Goal: Task Accomplishment & Management: Manage account settings

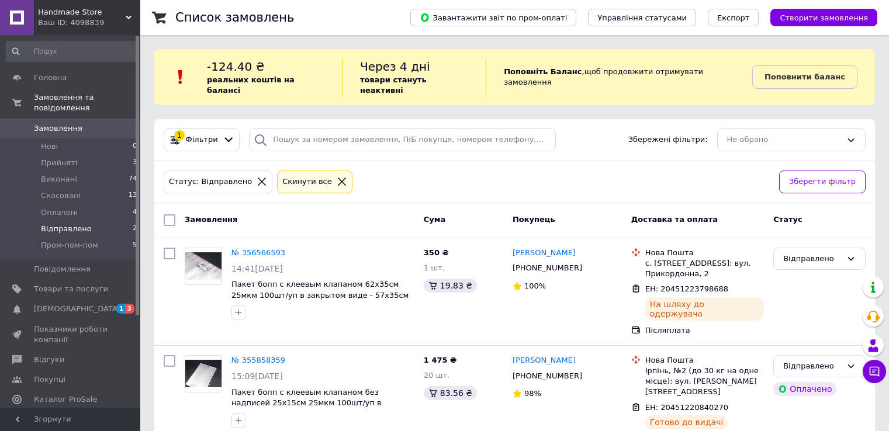
scroll to position [6, 0]
click at [63, 224] on span "Відправлено" at bounding box center [66, 229] width 51 height 11
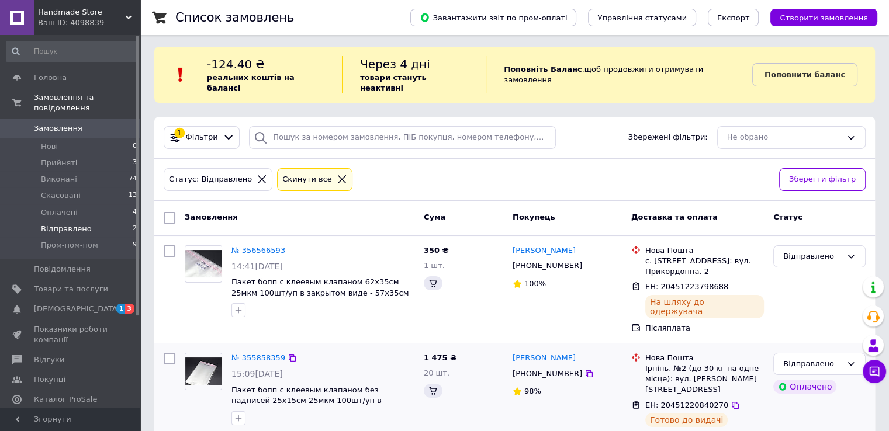
scroll to position [4, 0]
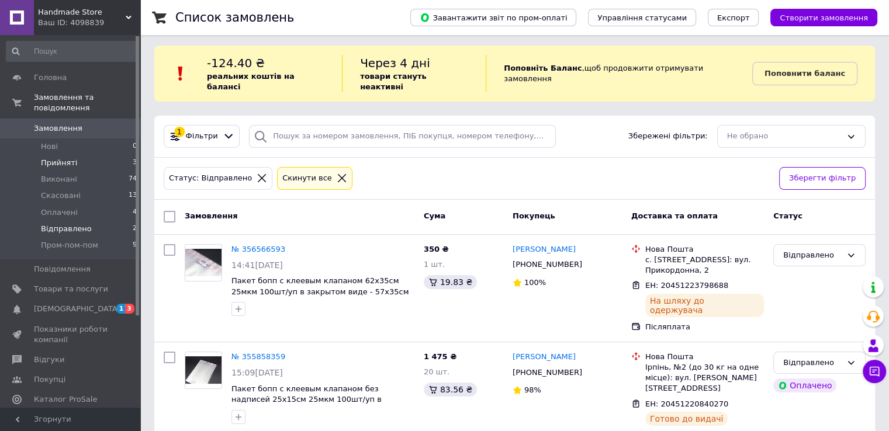
click at [72, 155] on li "Прийняті 3" at bounding box center [72, 163] width 144 height 16
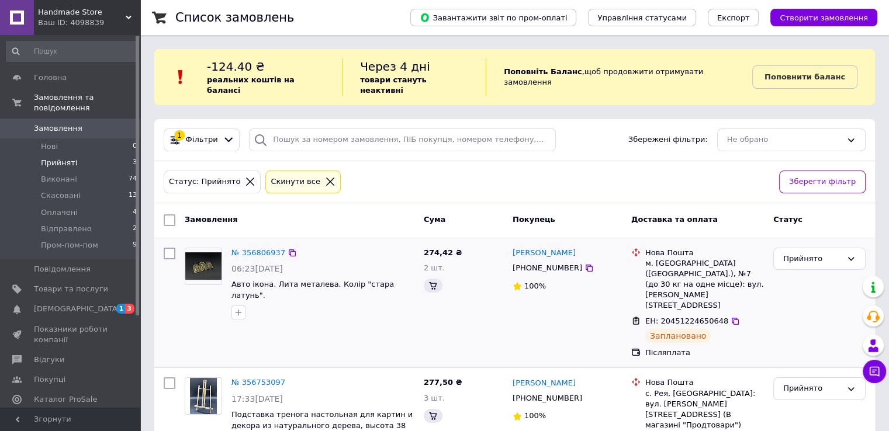
scroll to position [137, 0]
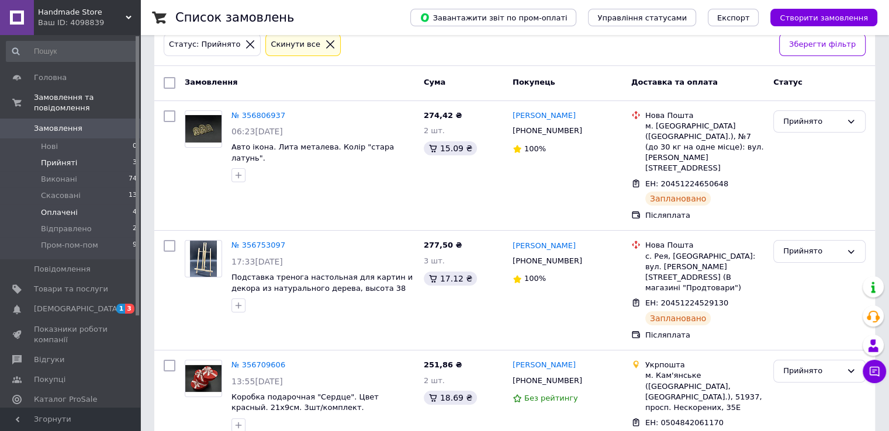
click at [69, 207] on span "Оплачені" at bounding box center [59, 212] width 37 height 11
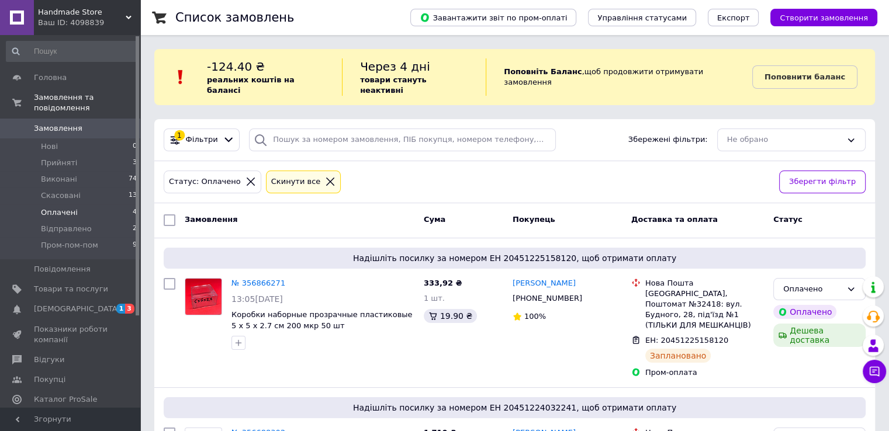
click at [325, 176] on icon at bounding box center [330, 181] width 11 height 11
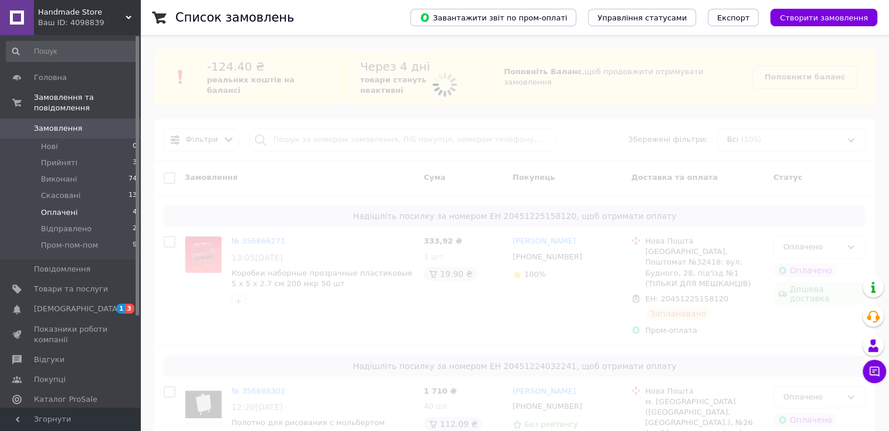
click at [72, 224] on span "Відправлено" at bounding box center [66, 229] width 51 height 11
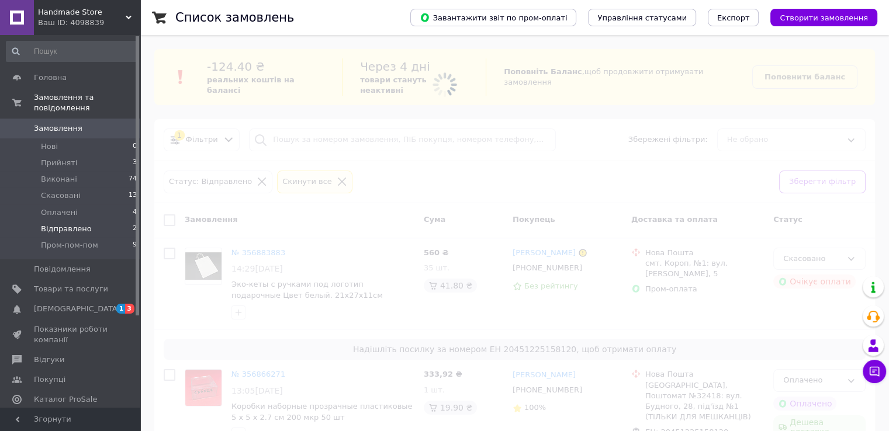
click at [71, 224] on span "Відправлено" at bounding box center [66, 229] width 51 height 11
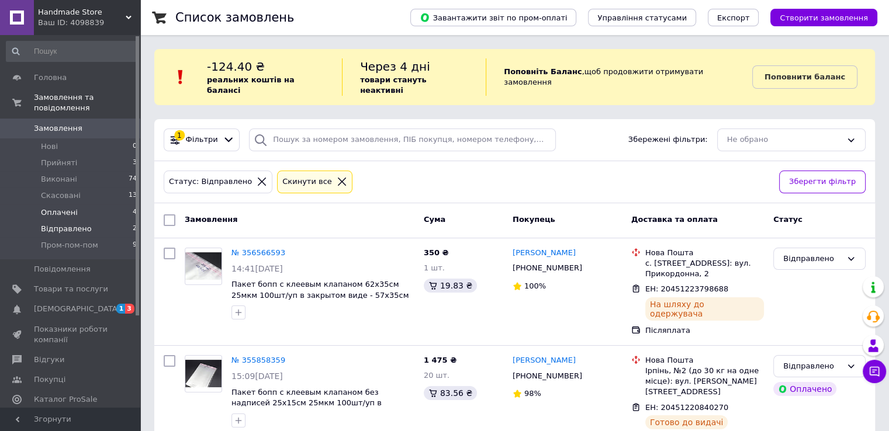
click at [60, 207] on span "Оплачені" at bounding box center [59, 212] width 37 height 11
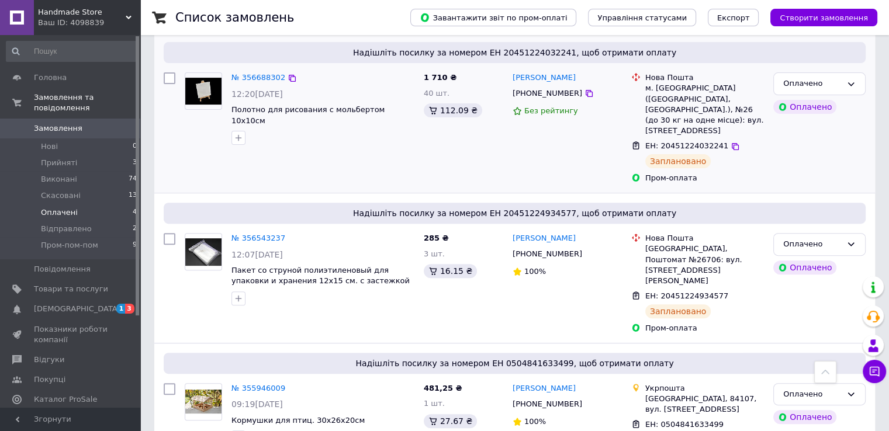
scroll to position [63, 0]
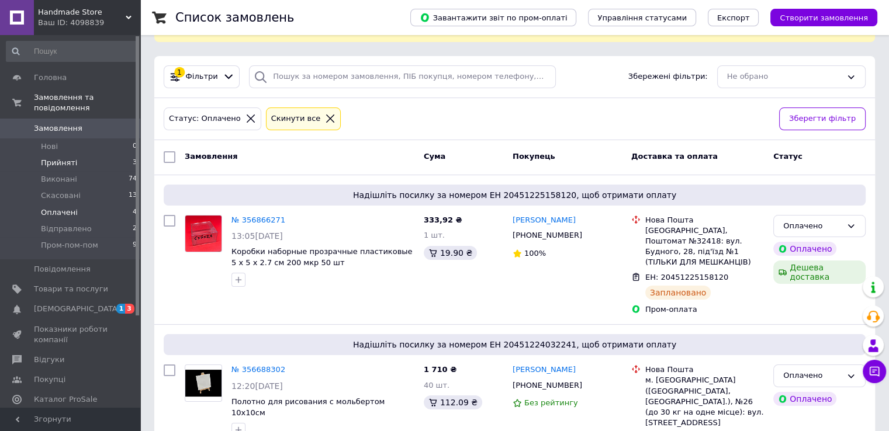
click at [77, 155] on li "Прийняті 3" at bounding box center [72, 163] width 144 height 16
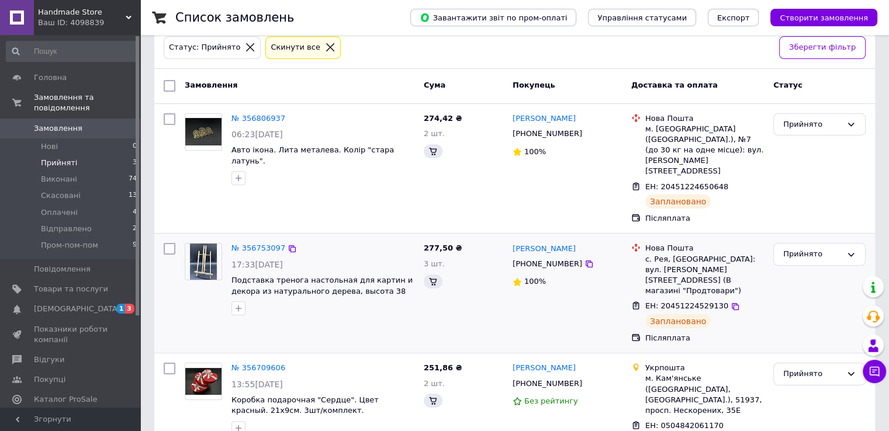
scroll to position [137, 0]
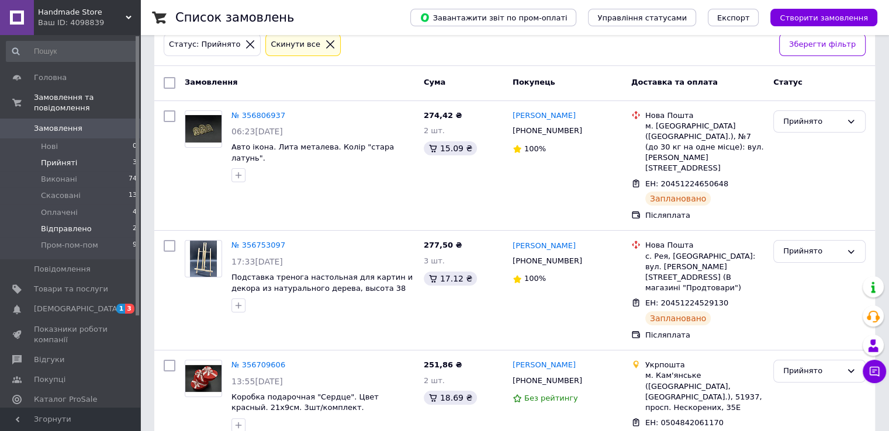
click at [86, 221] on li "Відправлено 2" at bounding box center [72, 229] width 144 height 16
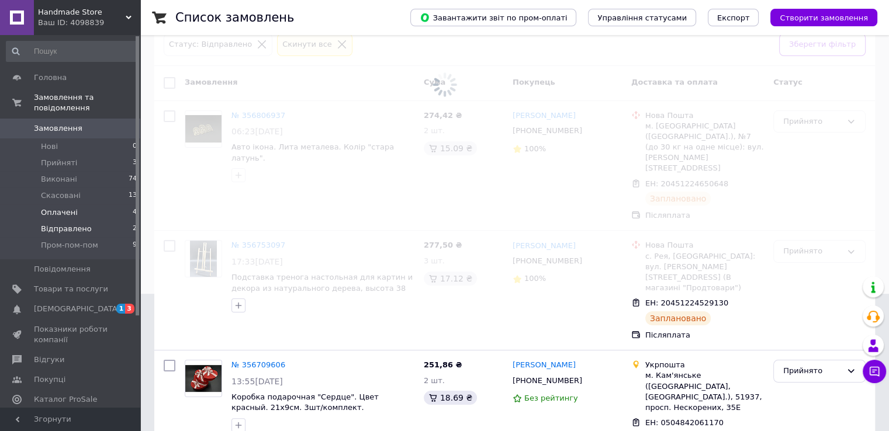
click at [80, 205] on li "Оплачені 4" at bounding box center [72, 213] width 144 height 16
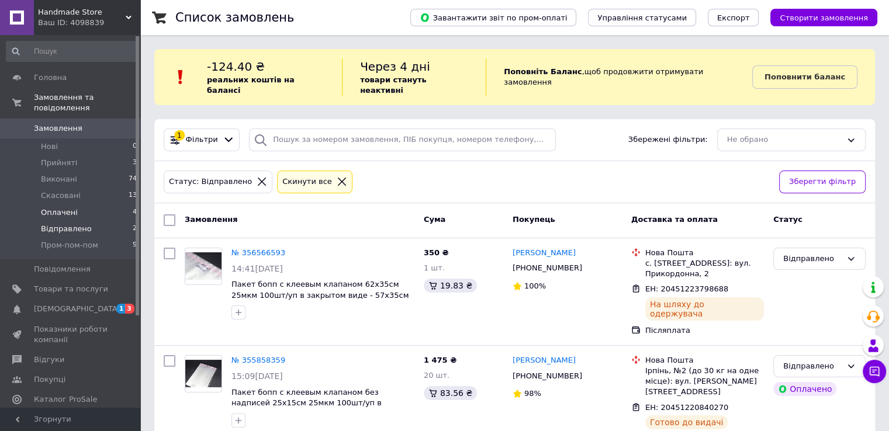
click at [80, 205] on li "Оплачені 4" at bounding box center [72, 213] width 144 height 16
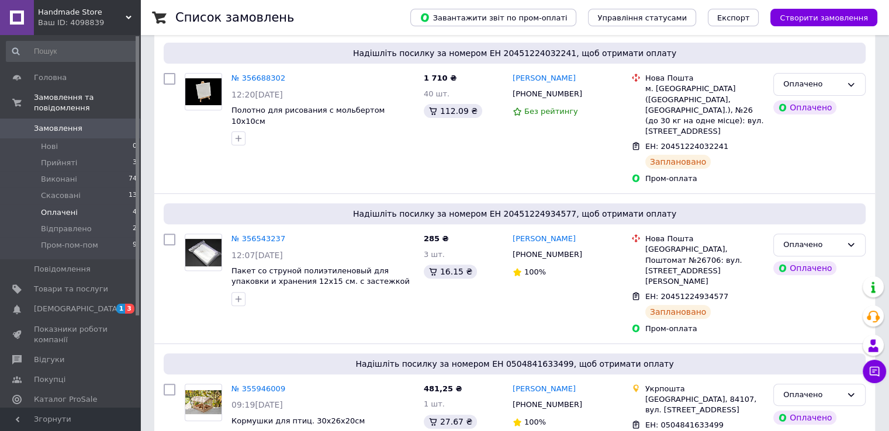
scroll to position [355, 0]
click at [730, 292] on icon at bounding box center [734, 296] width 9 height 9
click at [254, 384] on link "№ 355946009" at bounding box center [258, 388] width 54 height 9
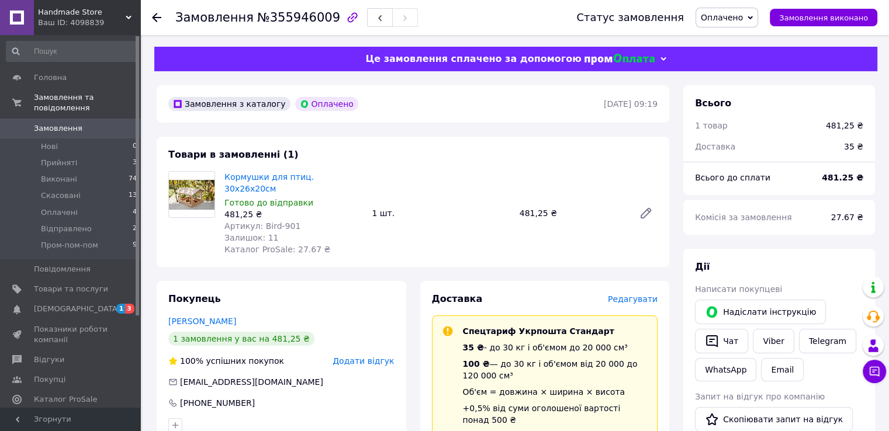
click at [633, 295] on span "Редагувати" at bounding box center [633, 299] width 50 height 9
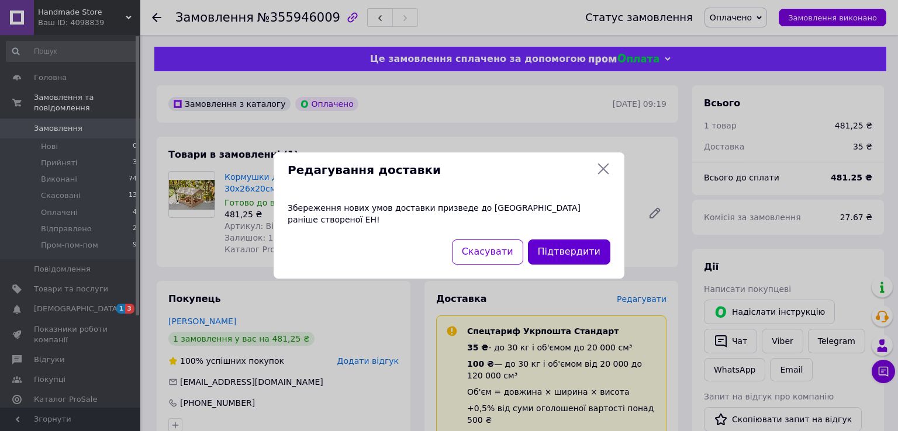
click at [573, 241] on button "Підтвердити" at bounding box center [569, 252] width 82 height 25
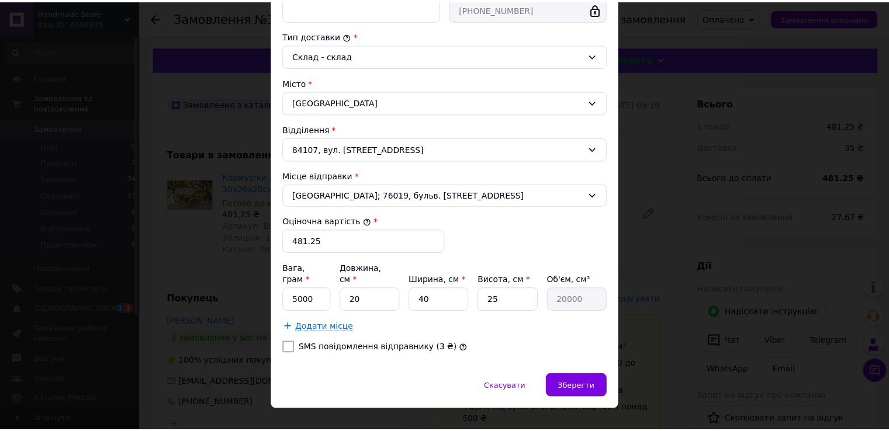
scroll to position [297, 0]
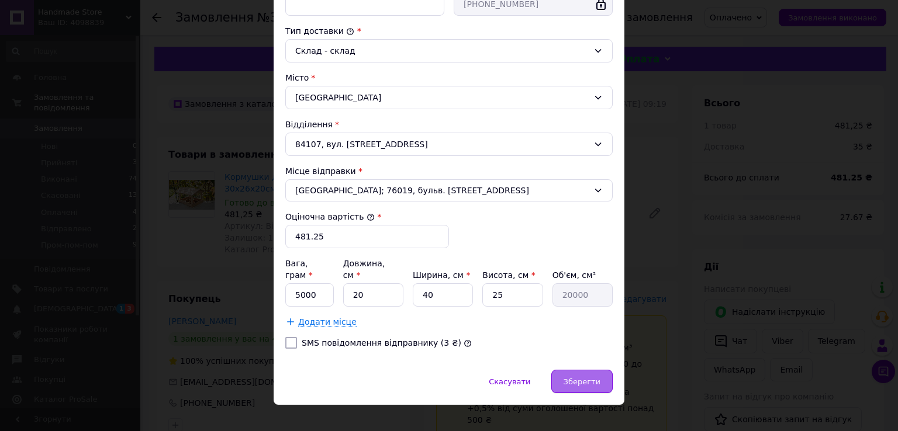
click at [569, 377] on span "Зберегти" at bounding box center [581, 381] width 37 height 9
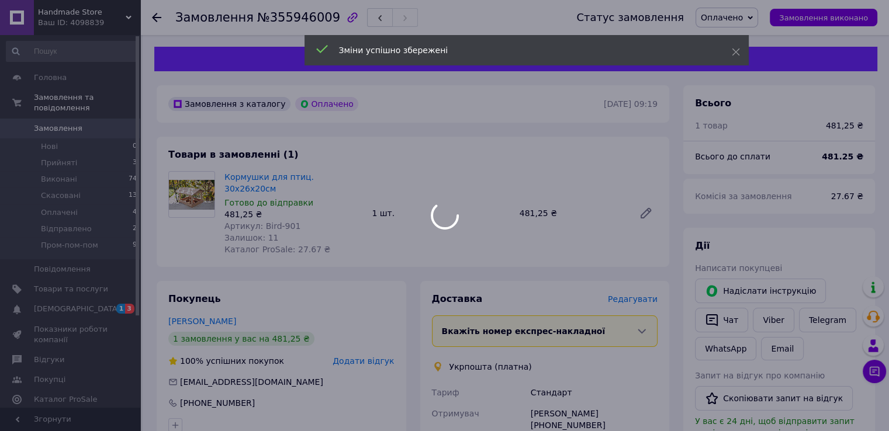
scroll to position [292, 0]
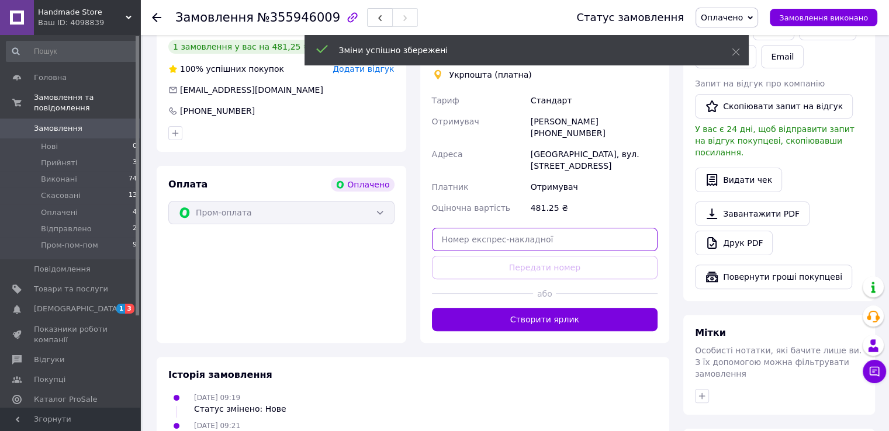
click at [510, 228] on input "text" at bounding box center [545, 239] width 226 height 23
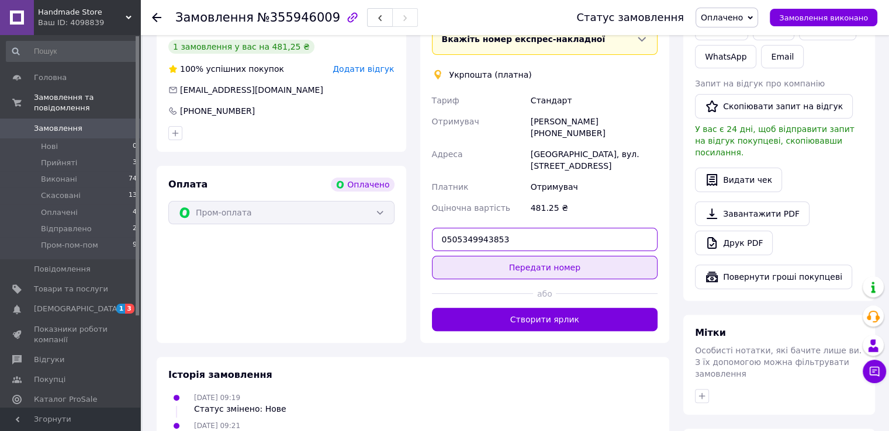
type input "0505349943853"
click at [512, 256] on button "Передати номер" at bounding box center [545, 267] width 226 height 23
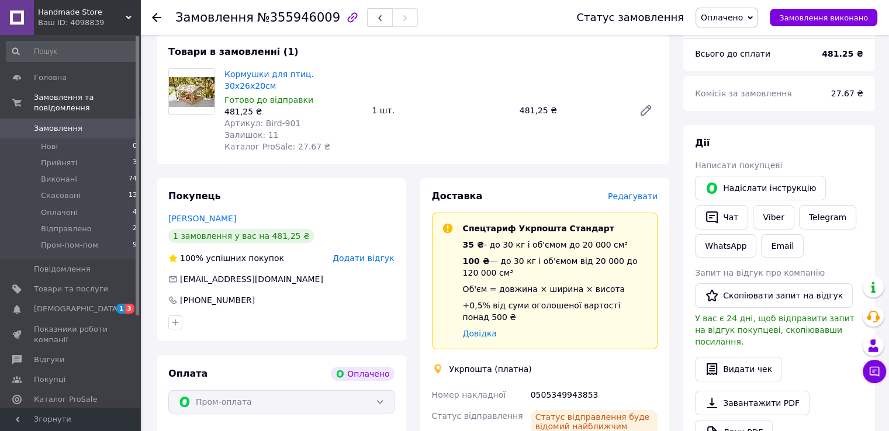
scroll to position [395, 0]
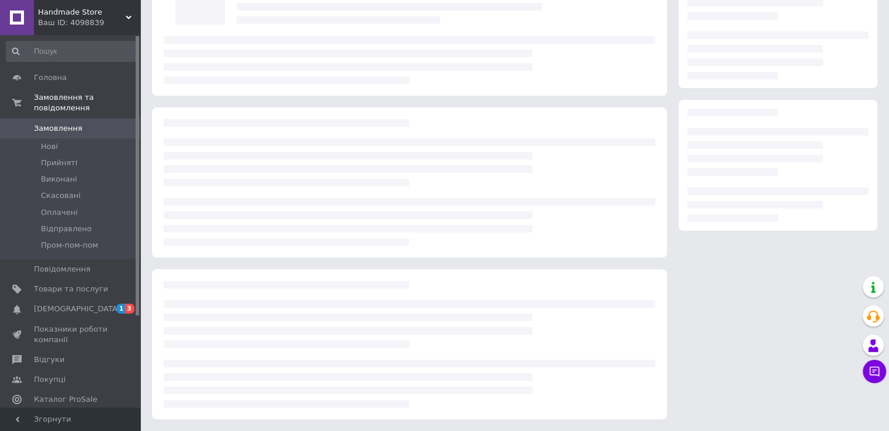
scroll to position [103, 0]
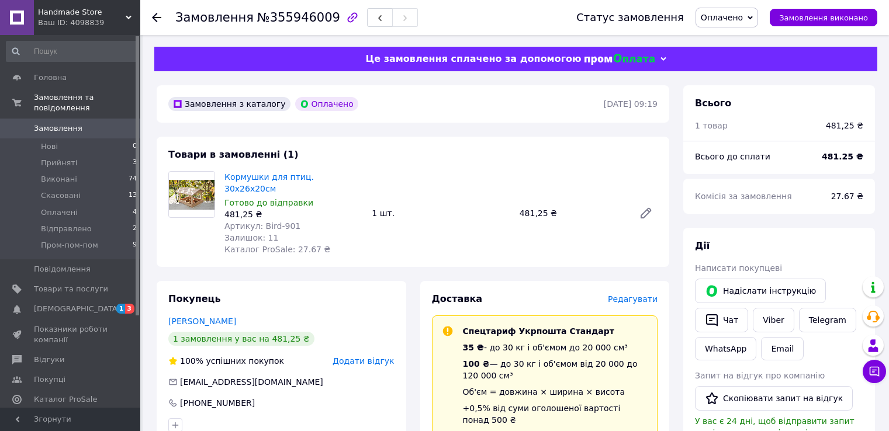
scroll to position [103, 0]
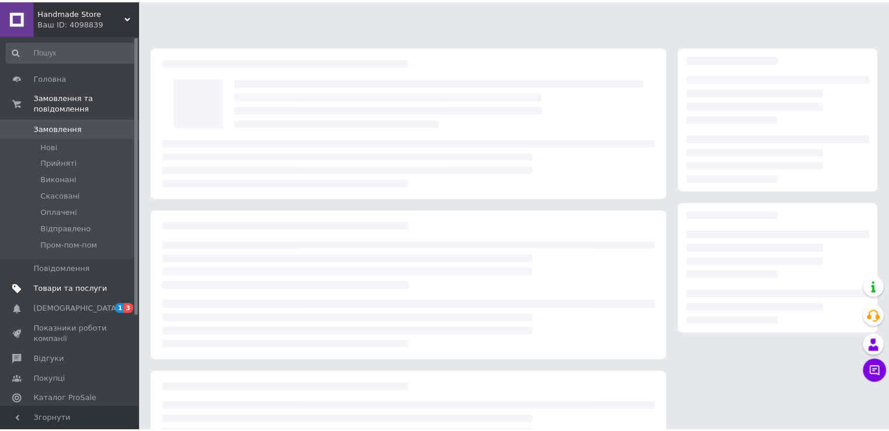
scroll to position [103, 0]
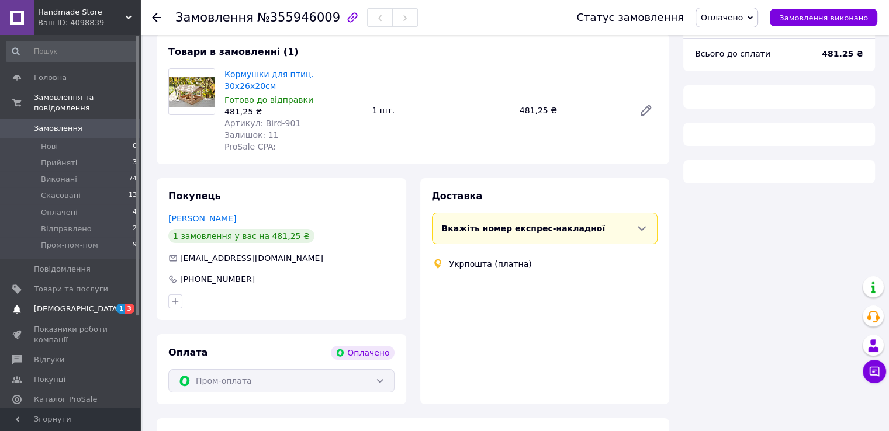
click at [70, 304] on span "[DEMOGRAPHIC_DATA]" at bounding box center [77, 309] width 86 height 11
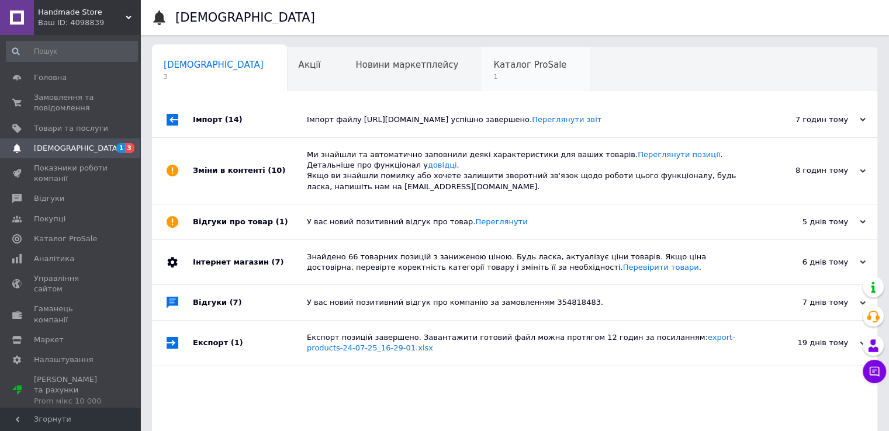
click at [493, 69] on span "Каталог ProSale" at bounding box center [529, 65] width 73 height 11
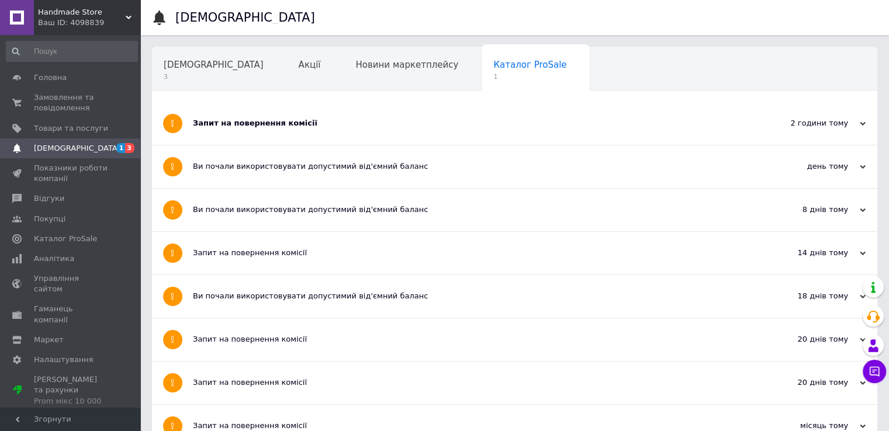
drag, startPoint x: 338, startPoint y: 113, endPoint x: 203, endPoint y: 11, distance: 169.8
click at [322, 103] on div "Запит на повернення комісії" at bounding box center [471, 123] width 556 height 43
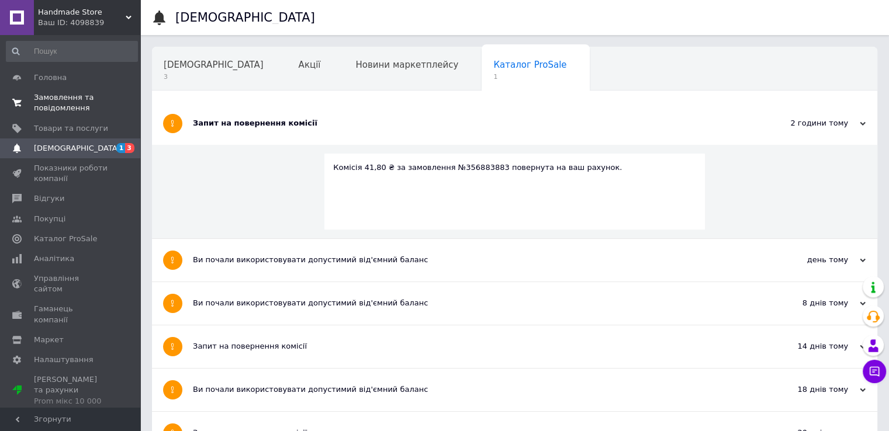
click at [68, 102] on span "Замовлення та повідомлення" at bounding box center [71, 102] width 74 height 21
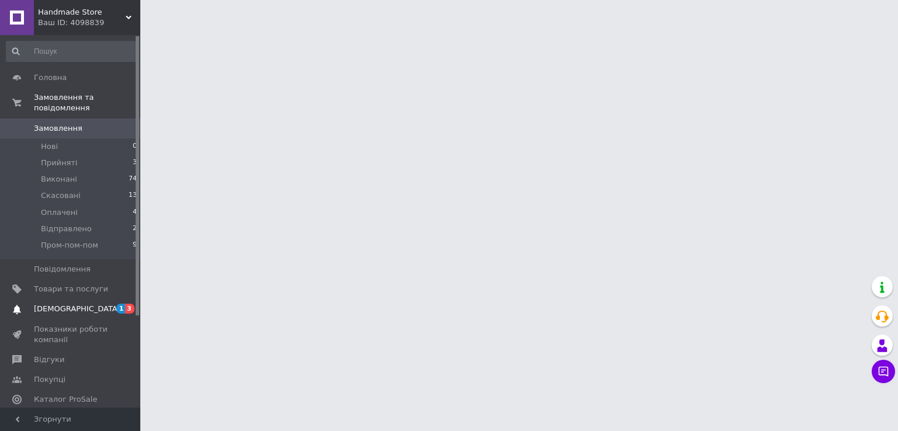
click at [72, 304] on span "[DEMOGRAPHIC_DATA]" at bounding box center [77, 309] width 86 height 11
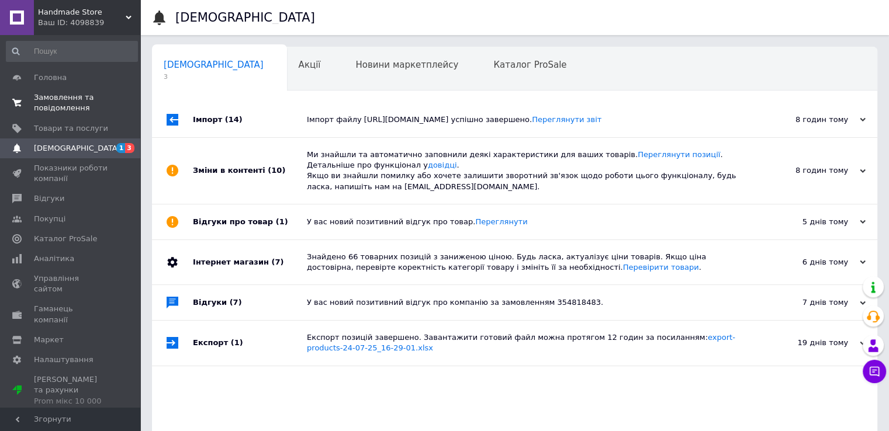
click at [61, 108] on span "Замовлення та повідомлення" at bounding box center [71, 102] width 74 height 21
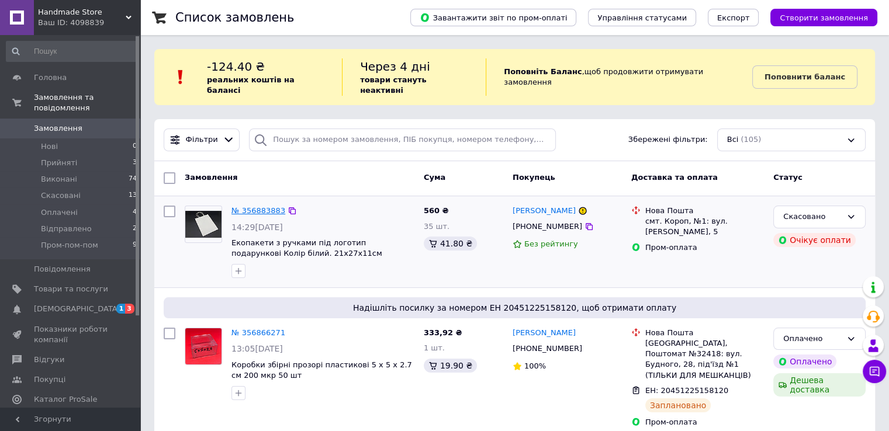
click at [258, 206] on link "№ 356883883" at bounding box center [258, 210] width 54 height 9
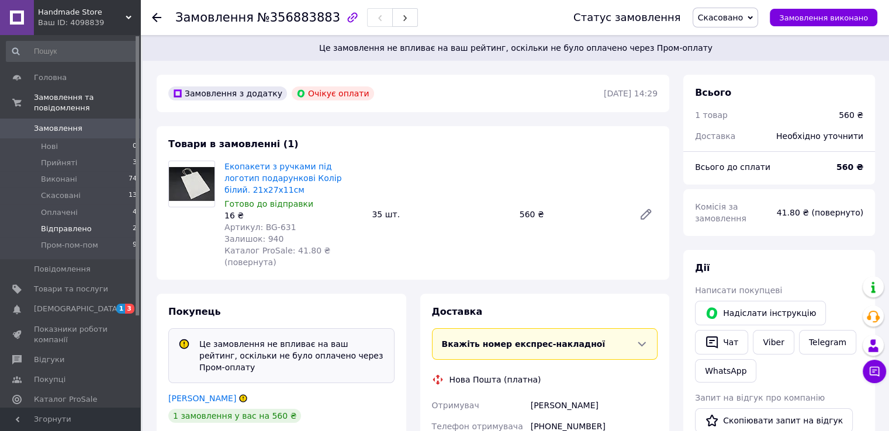
click at [80, 224] on span "Відправлено" at bounding box center [66, 229] width 51 height 11
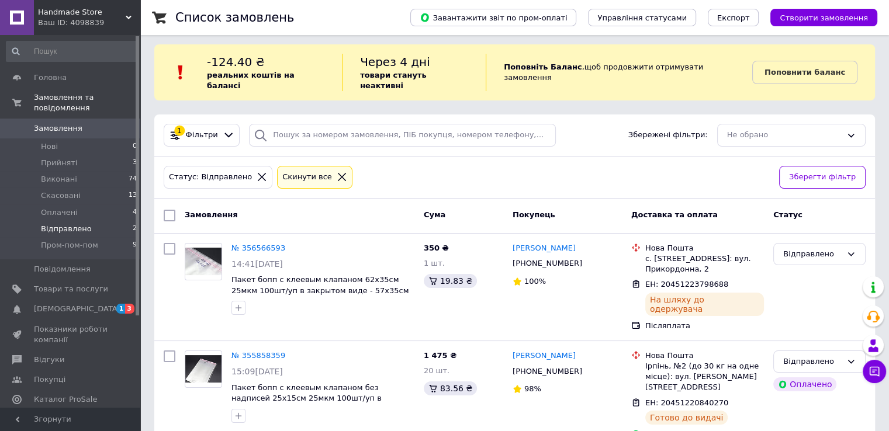
scroll to position [6, 0]
click at [61, 207] on span "Оплачені" at bounding box center [59, 212] width 37 height 11
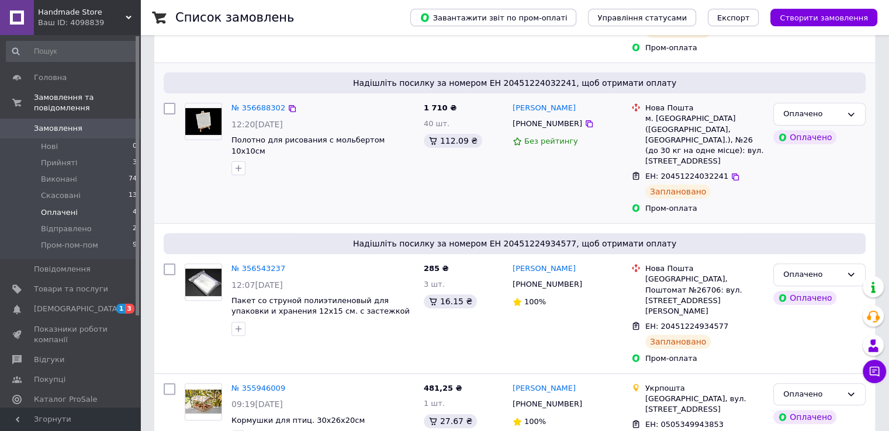
scroll to position [325, 0]
click at [53, 304] on span "[DEMOGRAPHIC_DATA]" at bounding box center [77, 309] width 86 height 11
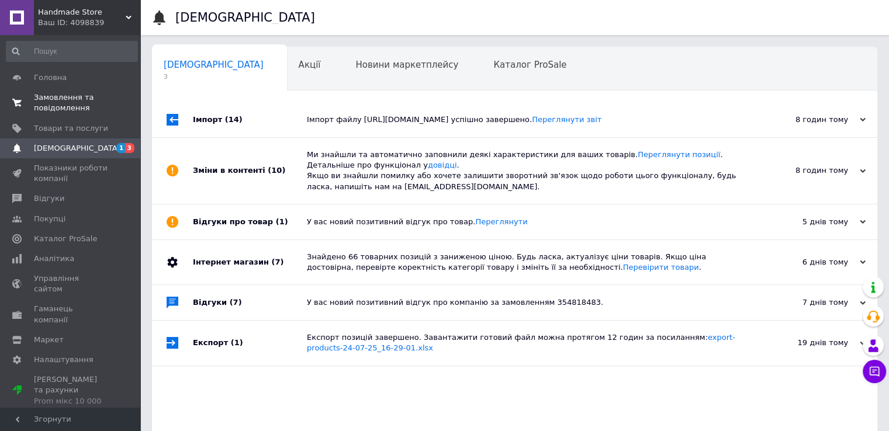
click at [67, 103] on span "Замовлення та повідомлення" at bounding box center [71, 102] width 74 height 21
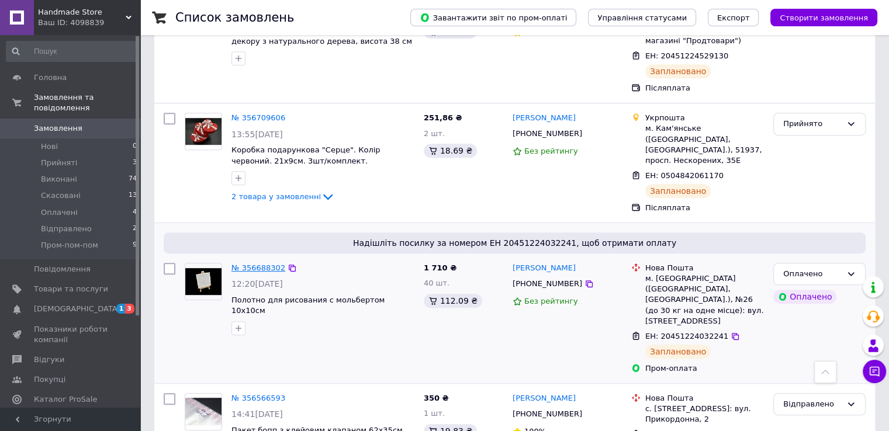
scroll to position [877, 0]
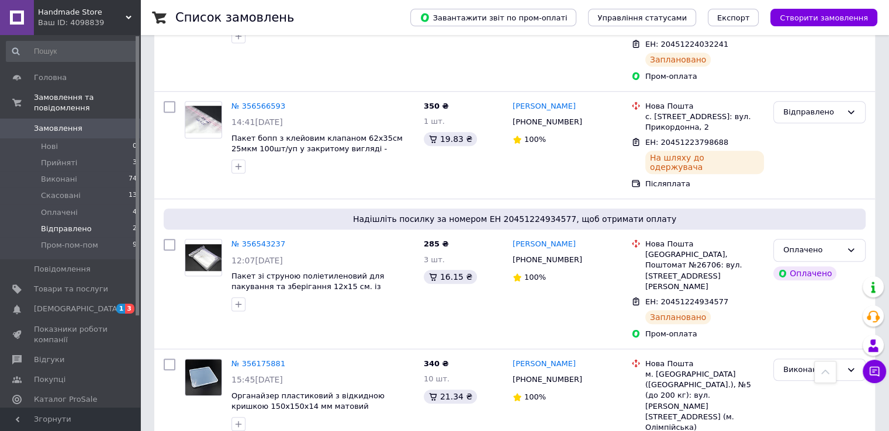
click at [61, 224] on span "Відправлено" at bounding box center [66, 229] width 51 height 11
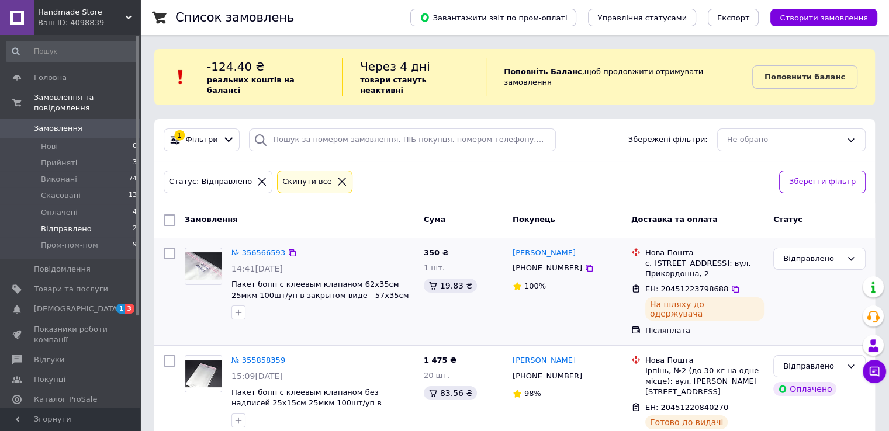
scroll to position [6, 0]
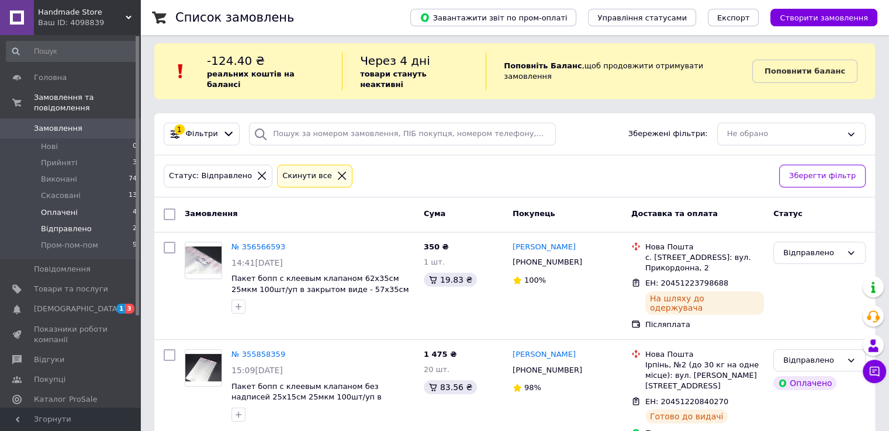
click at [75, 205] on li "Оплачені 4" at bounding box center [72, 213] width 144 height 16
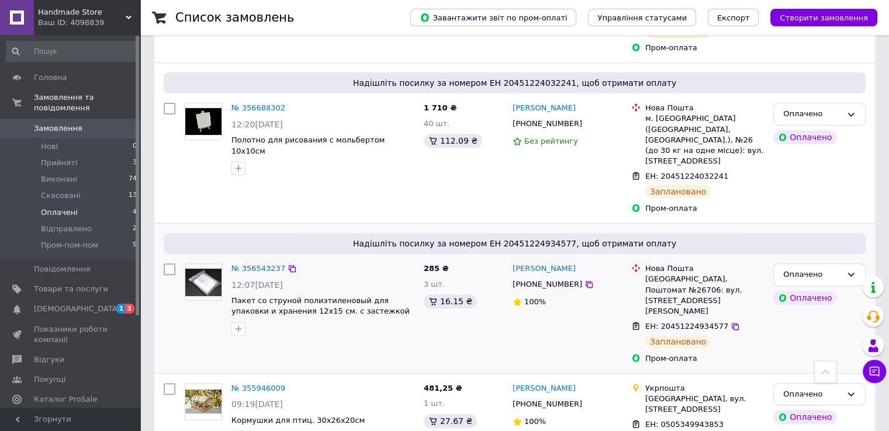
scroll to position [33, 0]
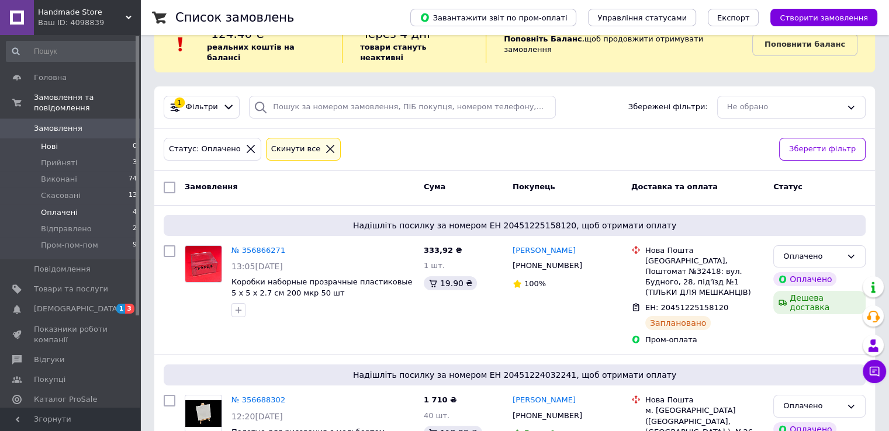
drag, startPoint x: 69, startPoint y: 153, endPoint x: 69, endPoint y: 132, distance: 21.0
click at [69, 158] on span "Прийняті" at bounding box center [59, 163] width 36 height 11
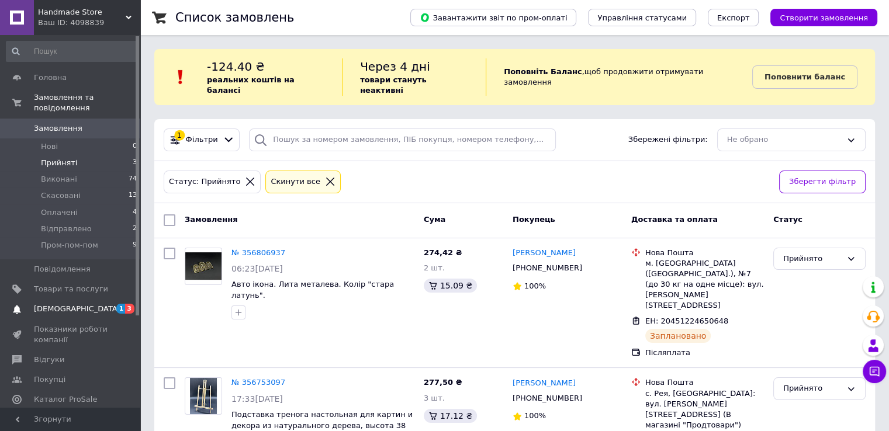
click at [78, 304] on span "[DEMOGRAPHIC_DATA]" at bounding box center [71, 309] width 74 height 11
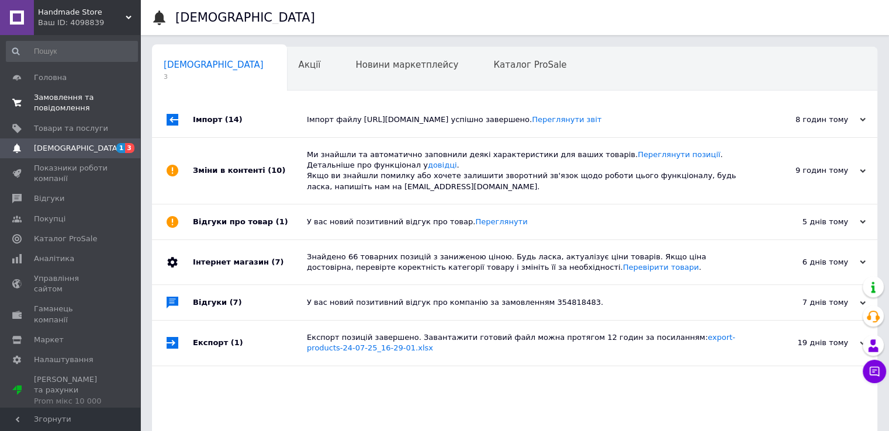
click at [64, 99] on span "Замовлення та повідомлення" at bounding box center [71, 102] width 74 height 21
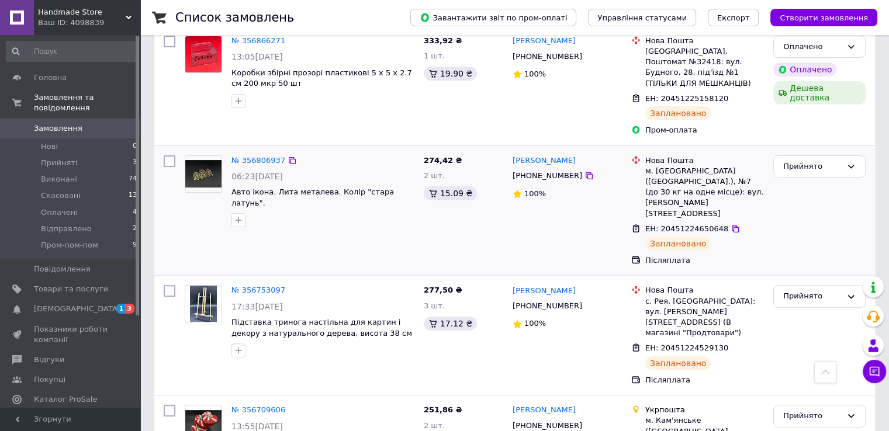
scroll to position [877, 0]
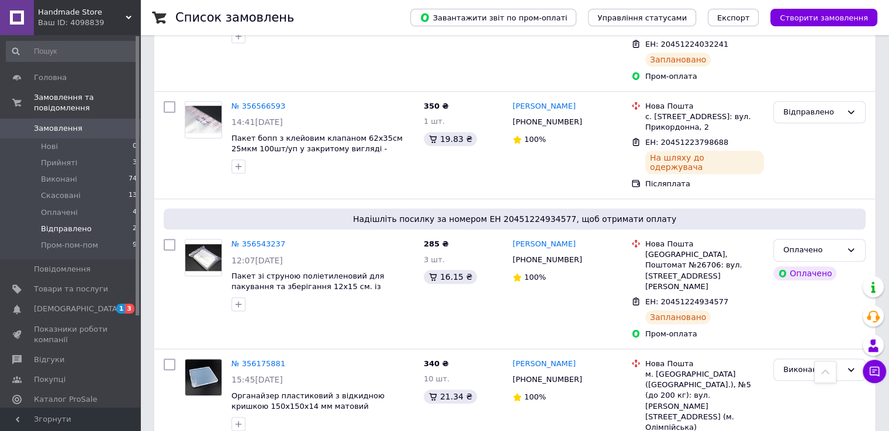
click at [60, 224] on span "Відправлено" at bounding box center [66, 229] width 51 height 11
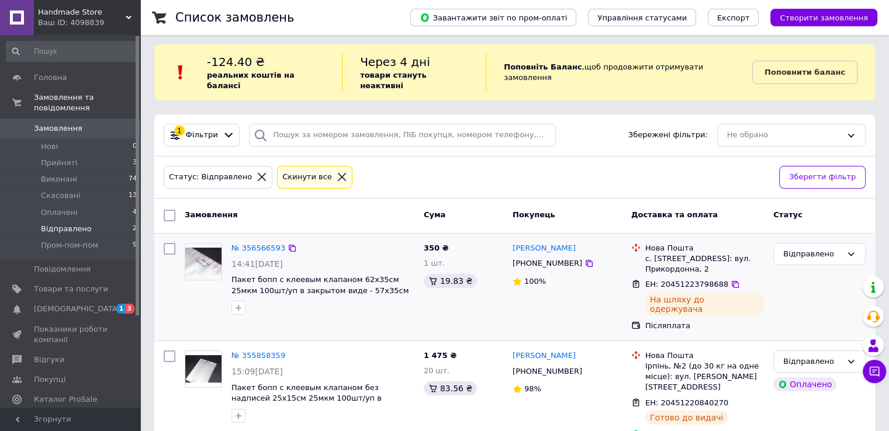
scroll to position [6, 0]
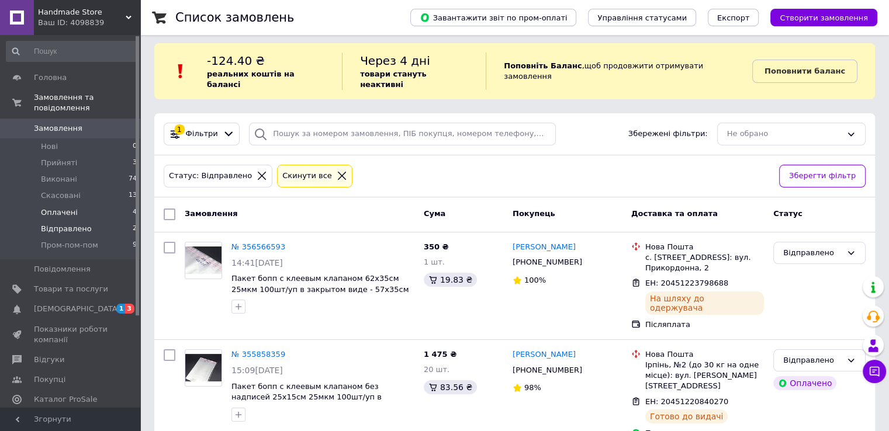
click at [81, 205] on li "Оплачені 4" at bounding box center [72, 213] width 144 height 16
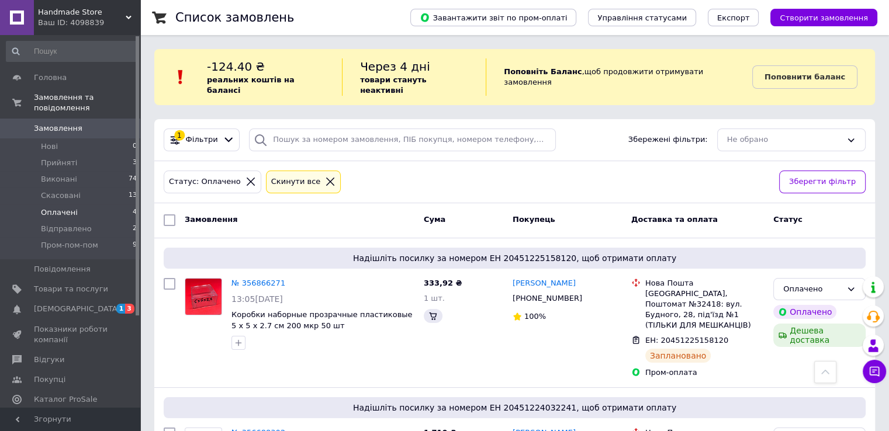
scroll to position [325, 0]
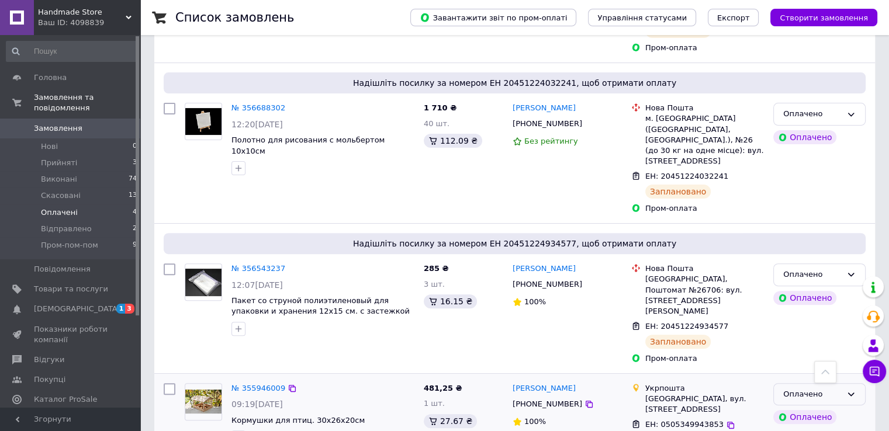
click at [796, 389] on div "Оплачено" at bounding box center [812, 395] width 58 height 12
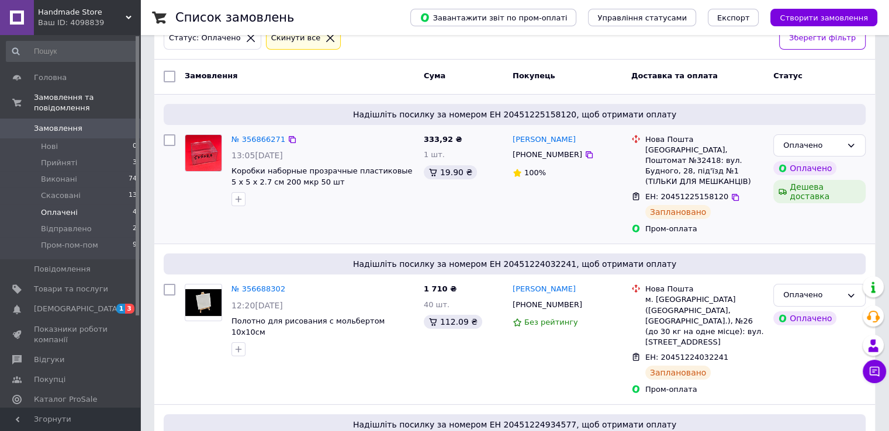
scroll to position [138, 0]
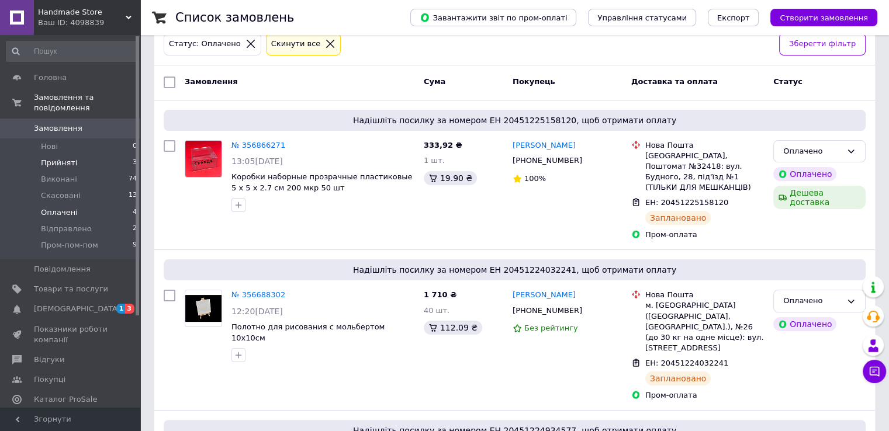
click at [68, 158] on span "Прийняті" at bounding box center [59, 163] width 36 height 11
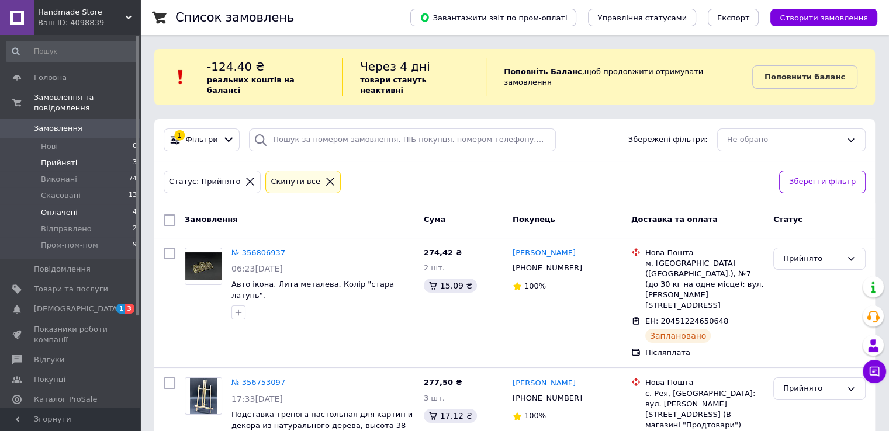
click at [68, 207] on span "Оплачені" at bounding box center [59, 212] width 37 height 11
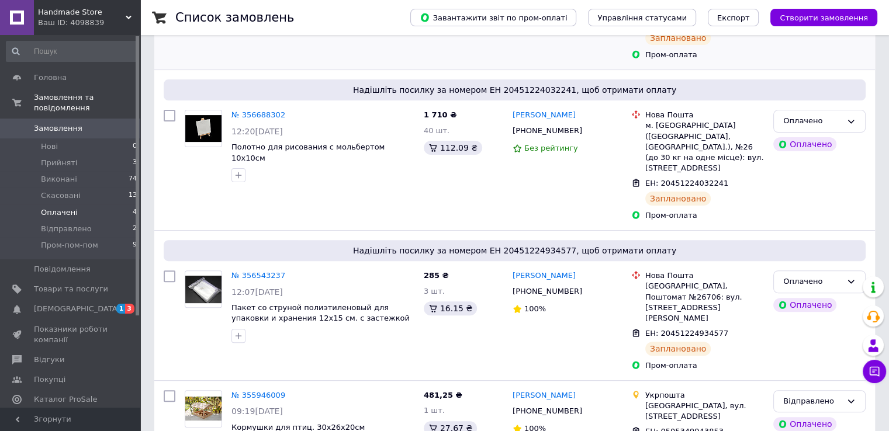
scroll to position [325, 0]
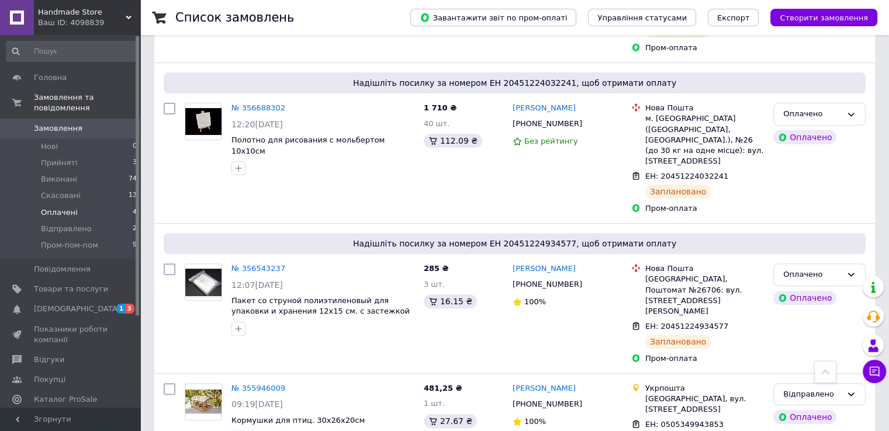
click at [69, 207] on span "Оплачені" at bounding box center [59, 212] width 37 height 11
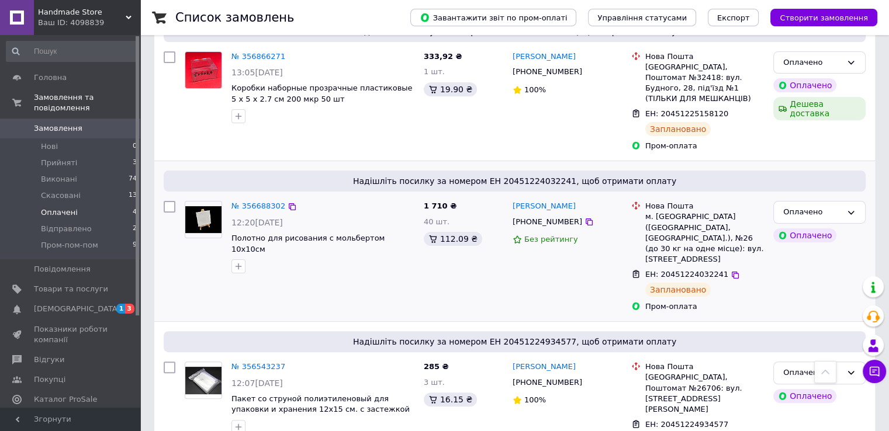
scroll to position [0, 0]
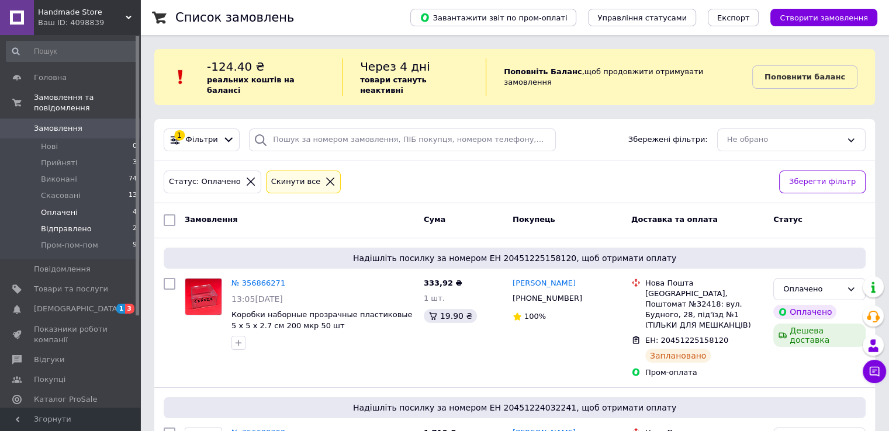
click at [79, 224] on span "Відправлено" at bounding box center [66, 229] width 51 height 11
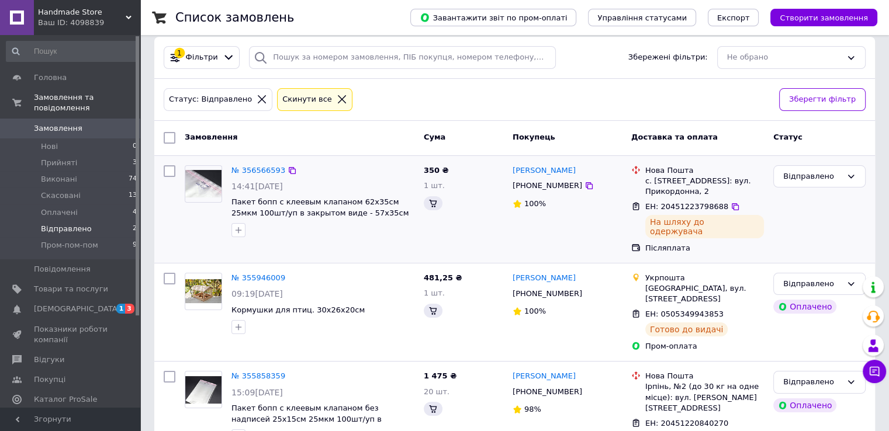
scroll to position [104, 0]
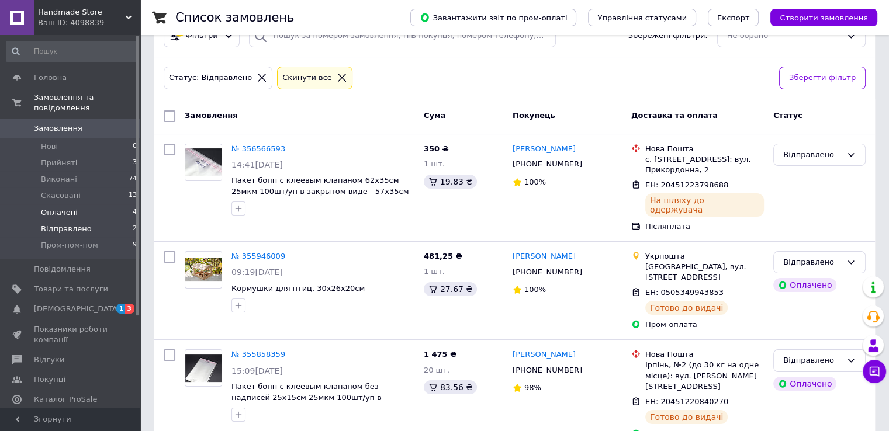
click at [54, 207] on span "Оплачені" at bounding box center [59, 212] width 37 height 11
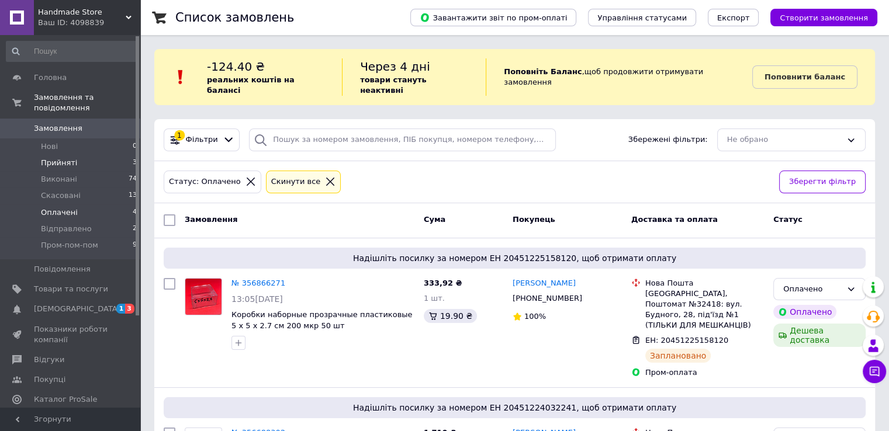
click at [70, 158] on span "Прийняті" at bounding box center [59, 163] width 36 height 11
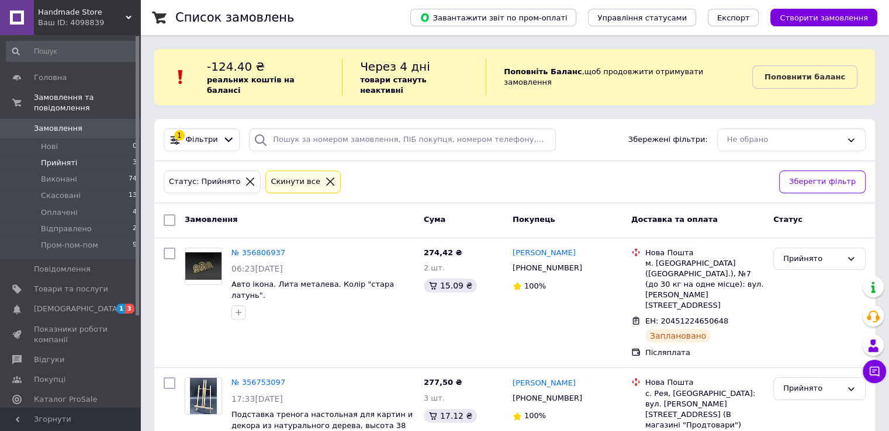
click at [326, 178] on icon at bounding box center [330, 182] width 8 height 8
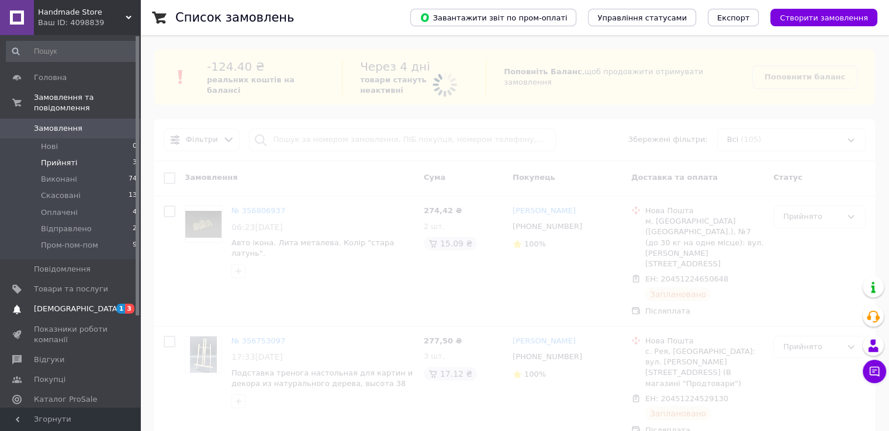
click at [70, 304] on span "[DEMOGRAPHIC_DATA]" at bounding box center [77, 309] width 86 height 11
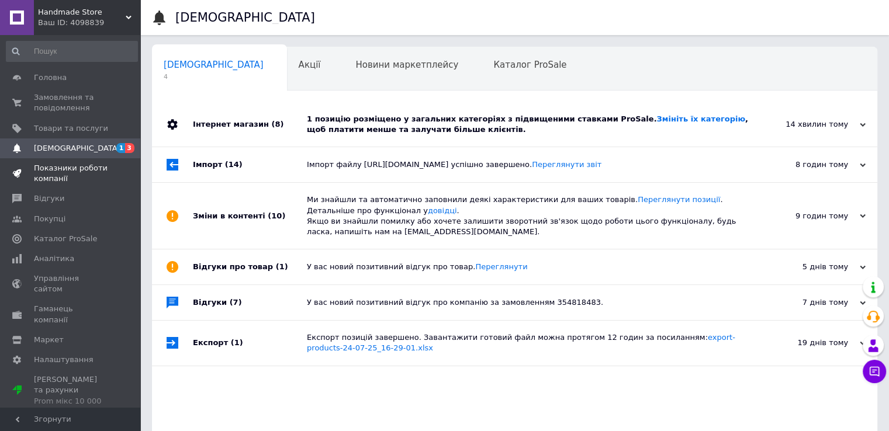
click at [67, 173] on span "Показники роботи компанії" at bounding box center [71, 173] width 74 height 21
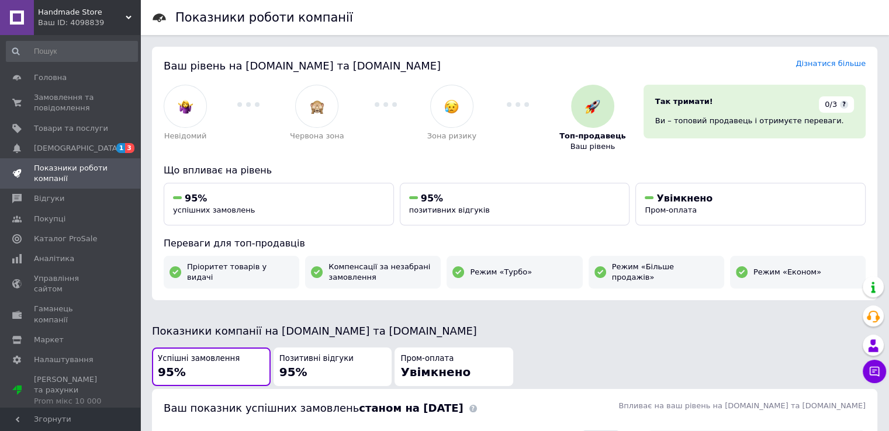
click at [74, 16] on span "Handmade Store" at bounding box center [82, 12] width 88 height 11
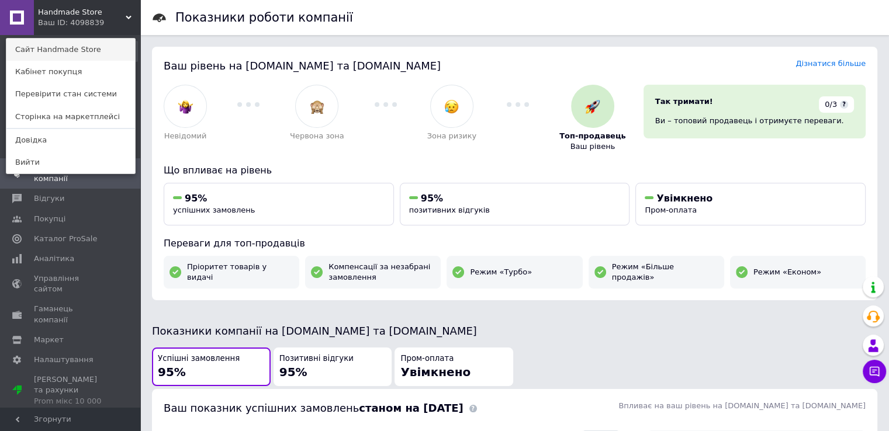
click at [72, 50] on link "Сайт Handmade Store" at bounding box center [70, 50] width 129 height 22
